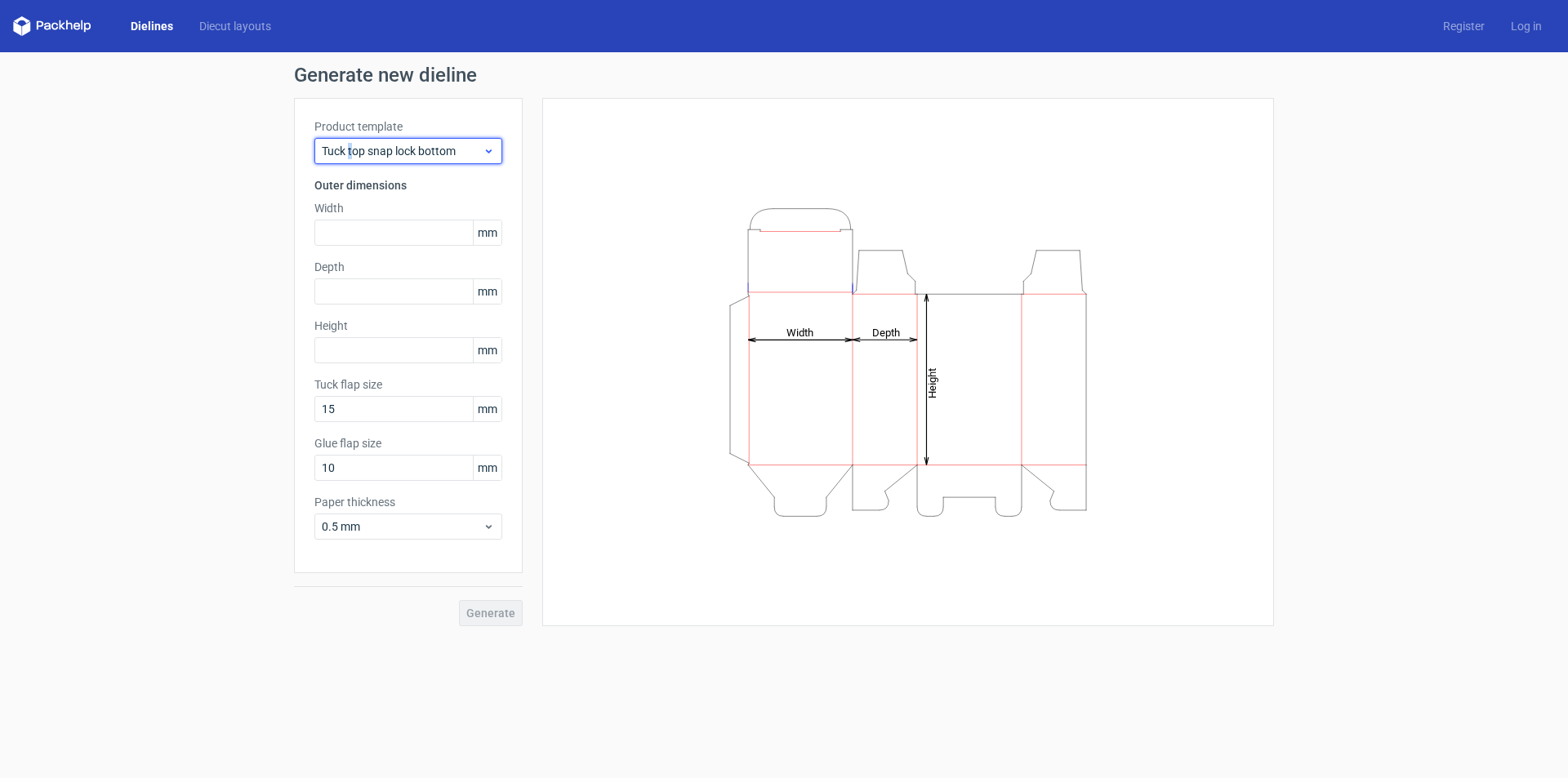
click at [353, 149] on span "Tuck top snap lock bottom" at bounding box center [402, 151] width 160 height 16
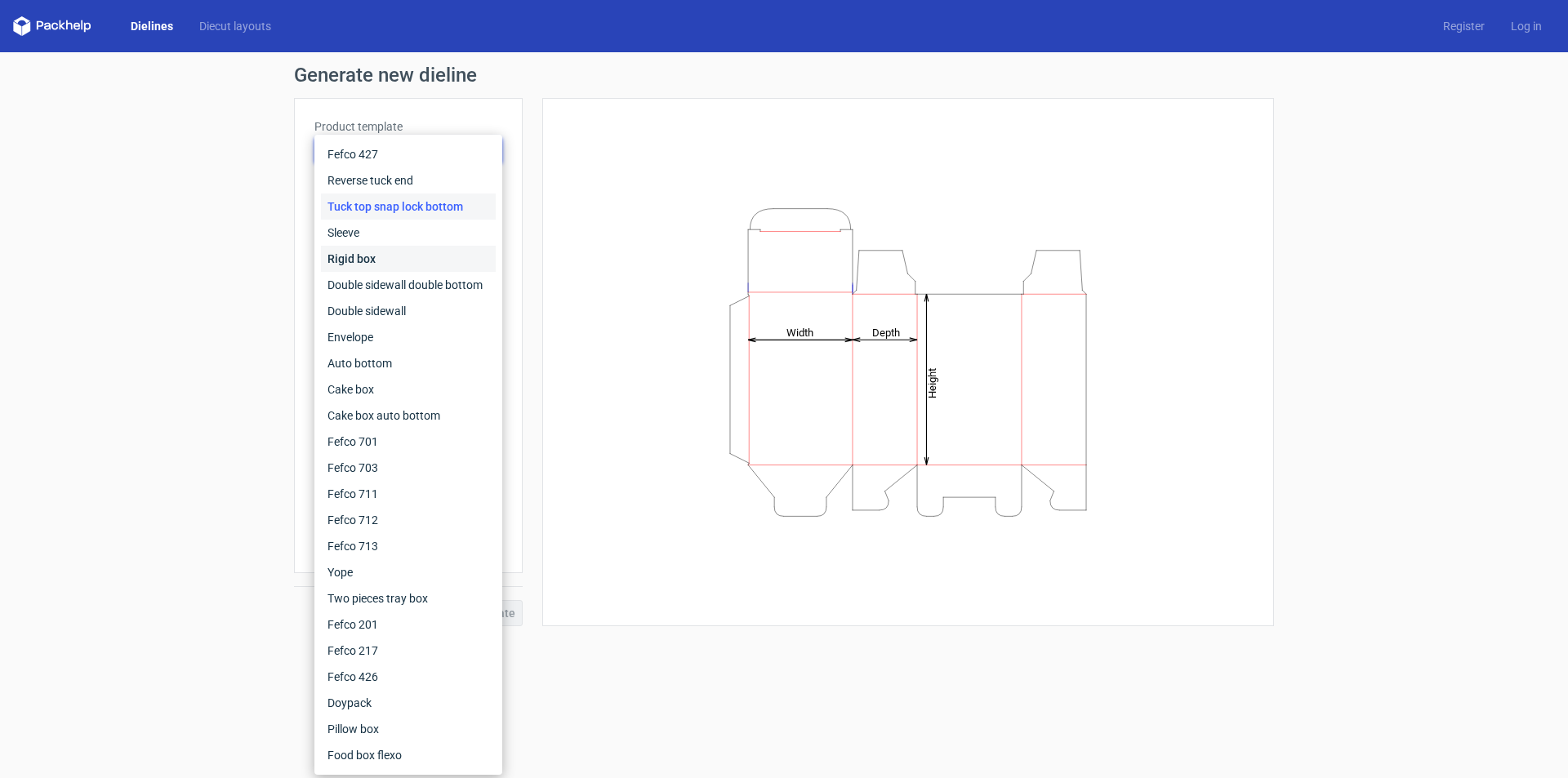
click at [388, 253] on div "Rigid box" at bounding box center [408, 258] width 175 height 26
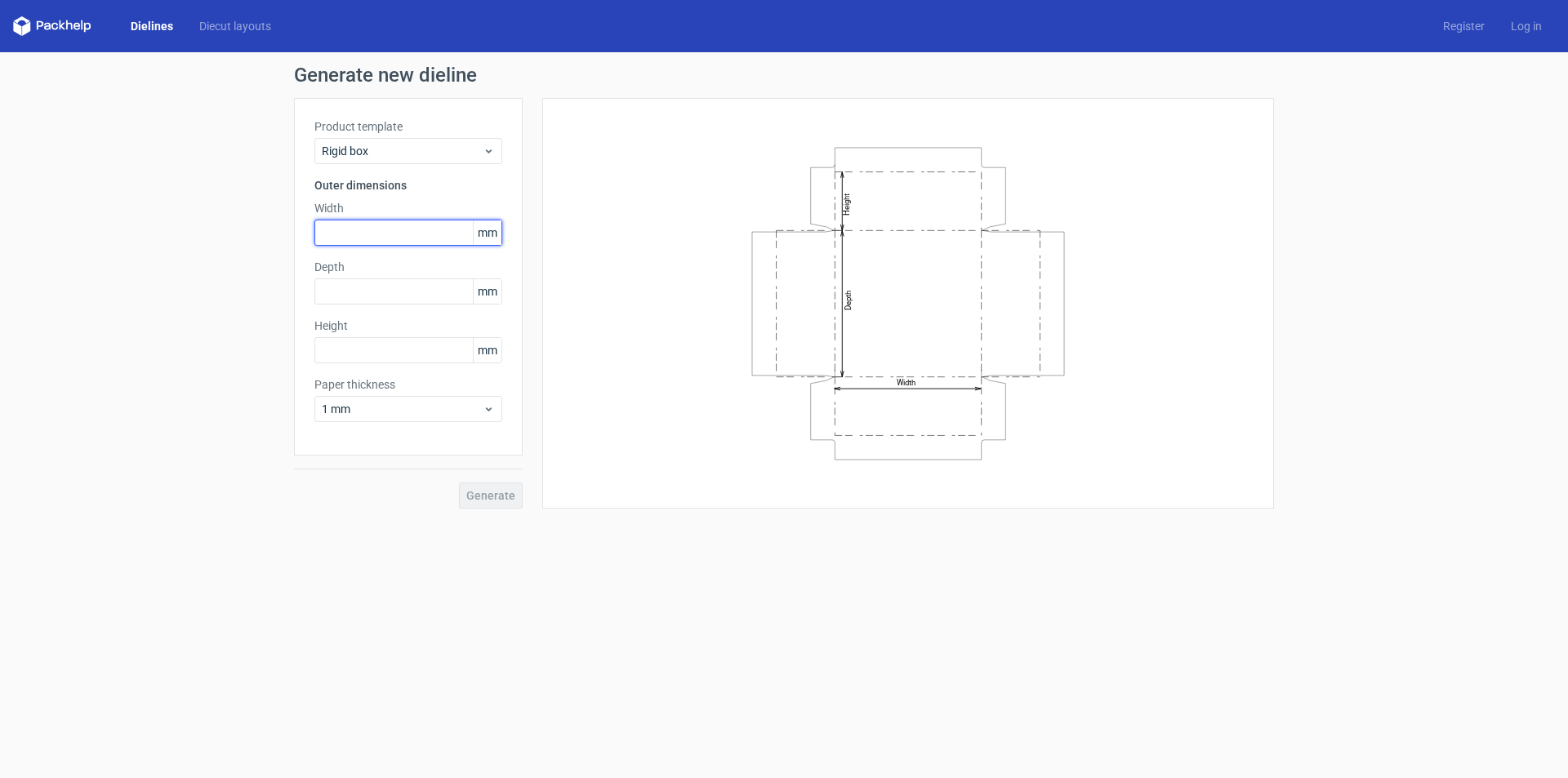
click at [380, 236] on input "text" at bounding box center [409, 232] width 188 height 26
click at [483, 235] on span "mm" at bounding box center [488, 232] width 29 height 24
click at [373, 228] on input "text" at bounding box center [409, 232] width 188 height 26
type input "266"
click at [387, 295] on input "text" at bounding box center [409, 291] width 188 height 26
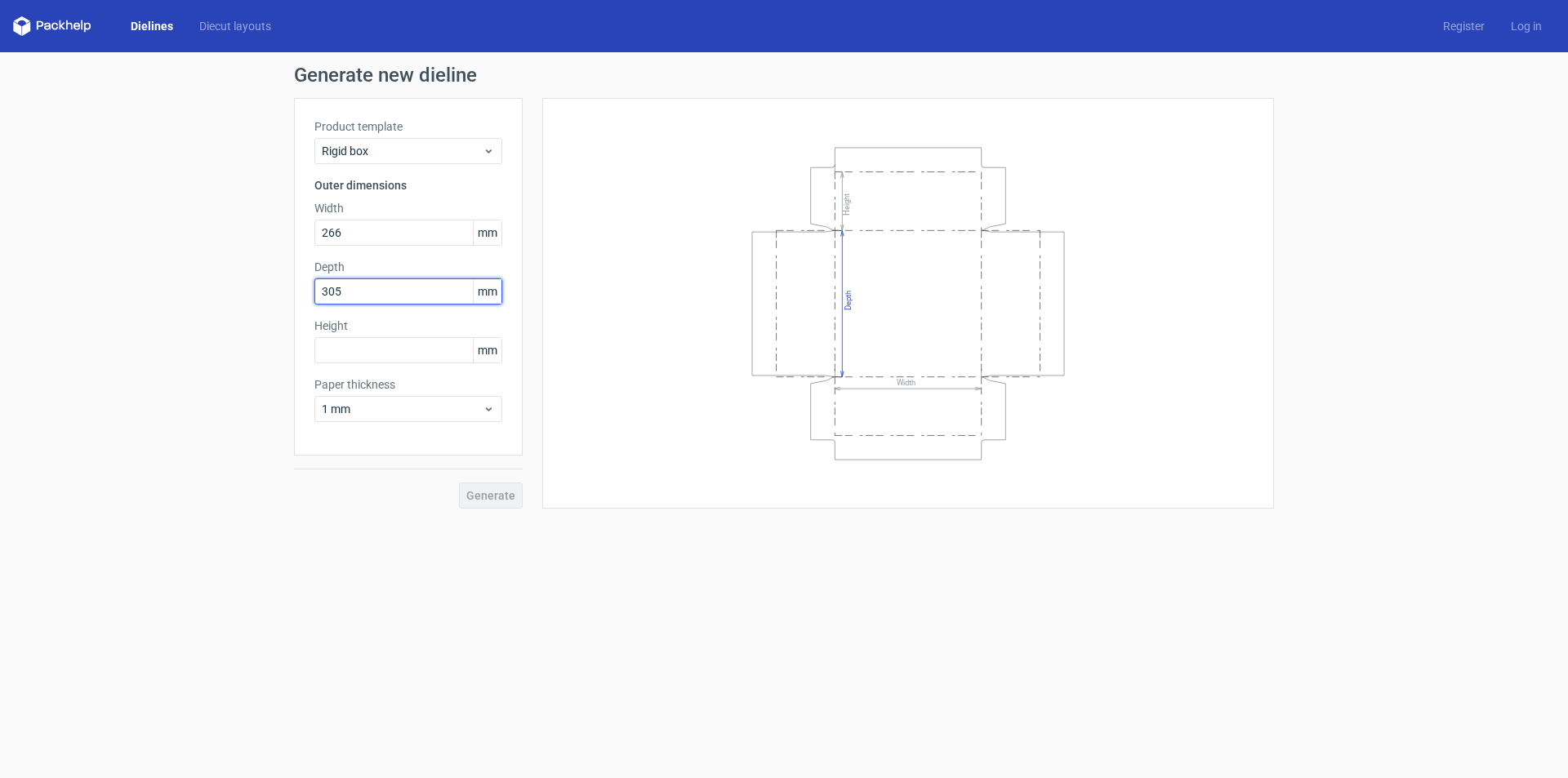
type input "305"
click at [335, 358] on input "text" at bounding box center [409, 350] width 188 height 26
click at [344, 354] on input "text" at bounding box center [409, 350] width 188 height 26
type input "83"
click at [370, 411] on span "1 mm" at bounding box center [402, 409] width 160 height 16
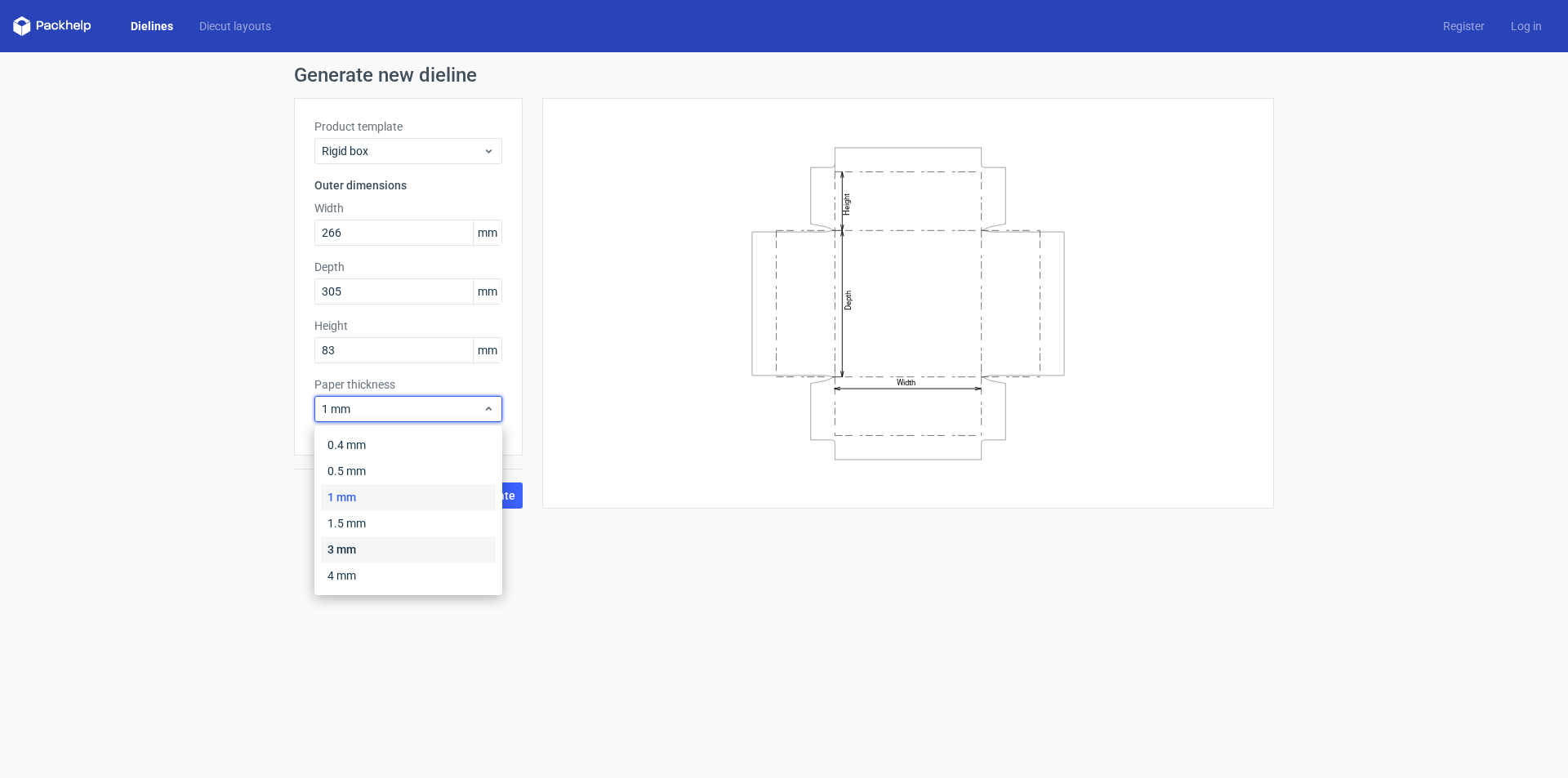
click at [364, 552] on div "3 mm" at bounding box center [408, 549] width 175 height 26
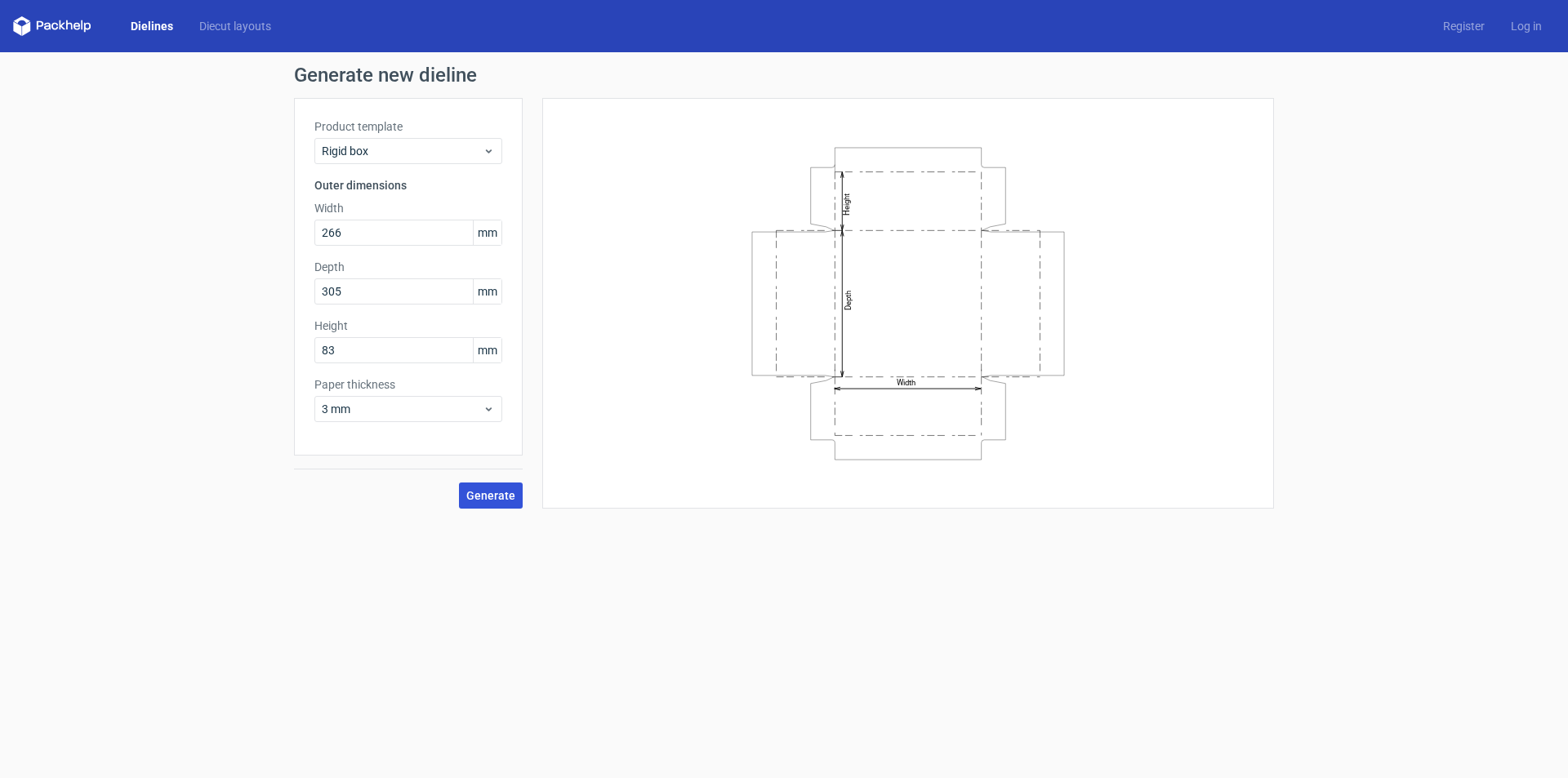
click at [478, 502] on button "Generate" at bounding box center [490, 495] width 64 height 26
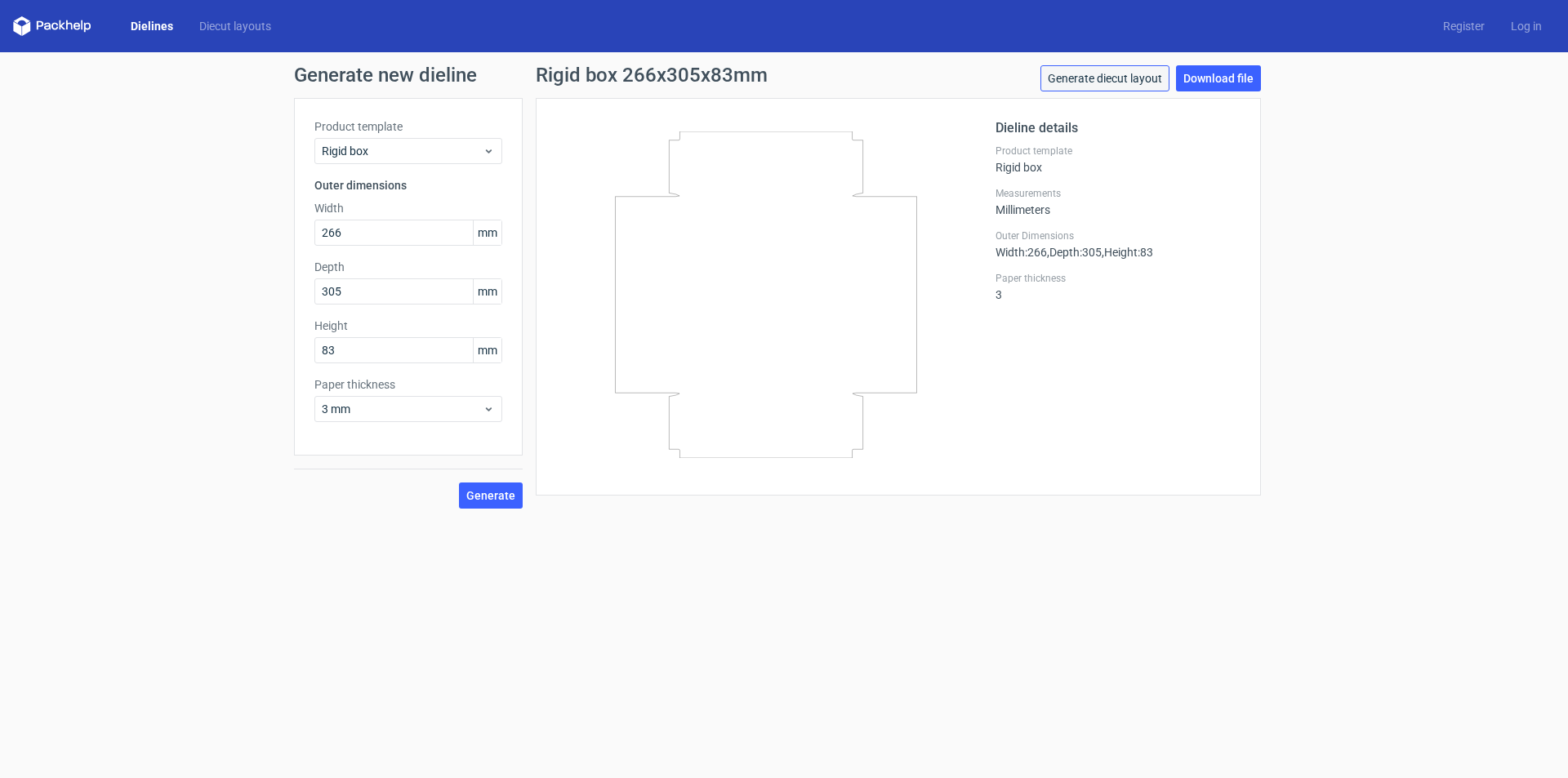
click at [1115, 83] on link "Generate diecut layout" at bounding box center [1105, 78] width 129 height 26
click at [1205, 81] on link "Download file" at bounding box center [1218, 78] width 85 height 26
click at [211, 356] on div "Generate new dieline Product template Rigid box Outer dimensions Width 266 mm D…" at bounding box center [784, 287] width 1568 height 470
click at [769, 282] on icon at bounding box center [766, 295] width 394 height 326
